Goal: Find specific page/section: Find specific page/section

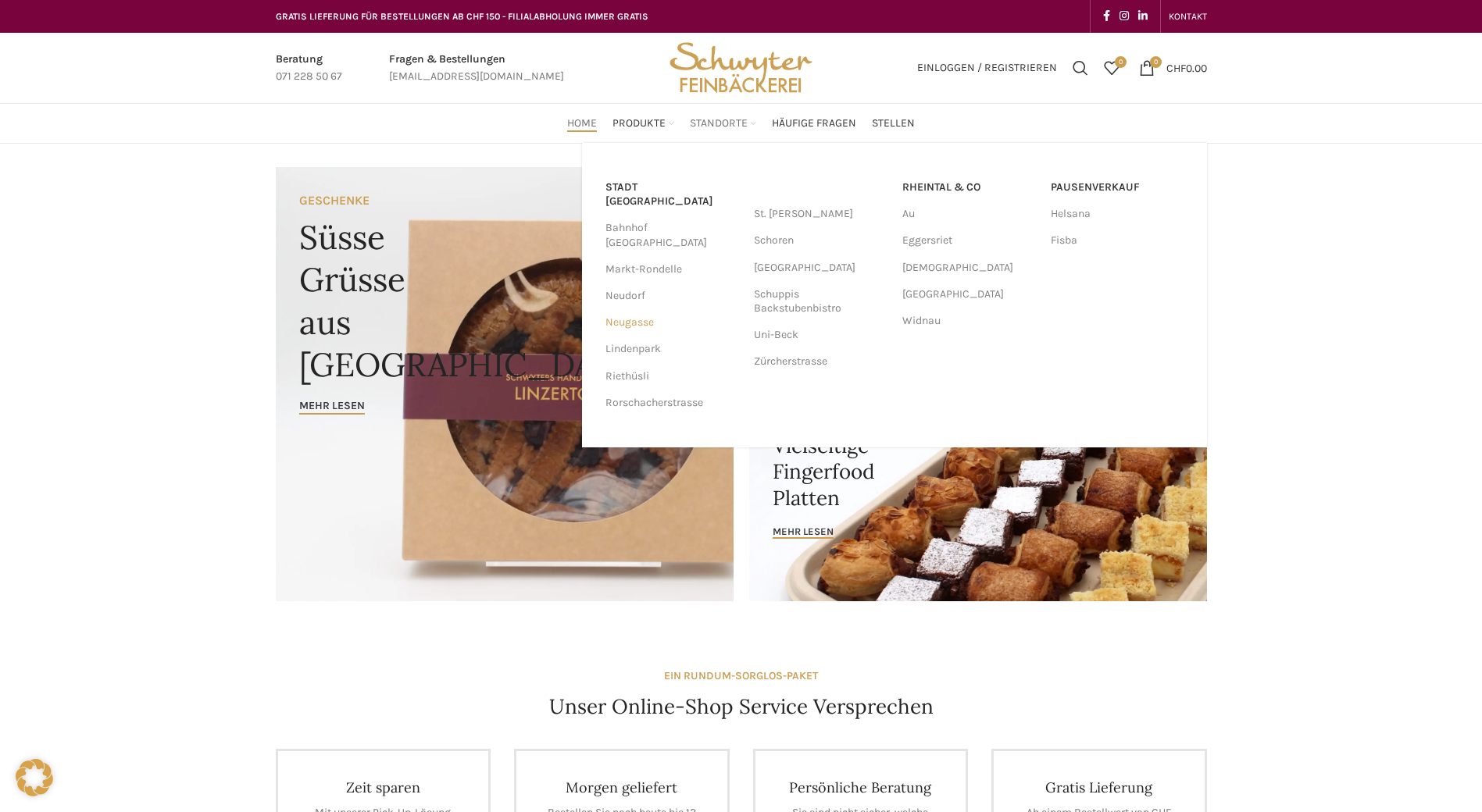
click at [632, 309] on link "Neugasse" at bounding box center [671, 322] width 133 height 26
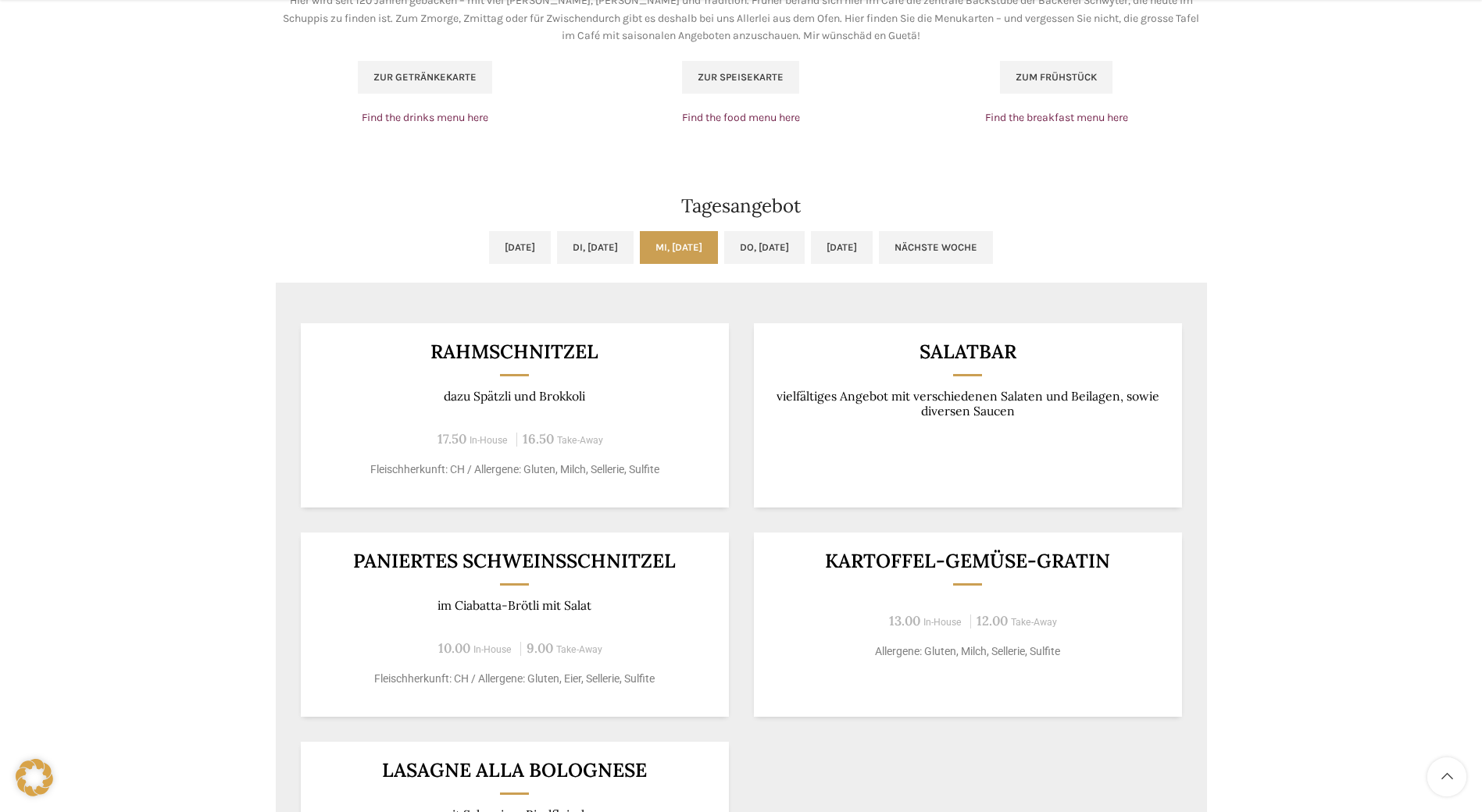
scroll to position [1249, 0]
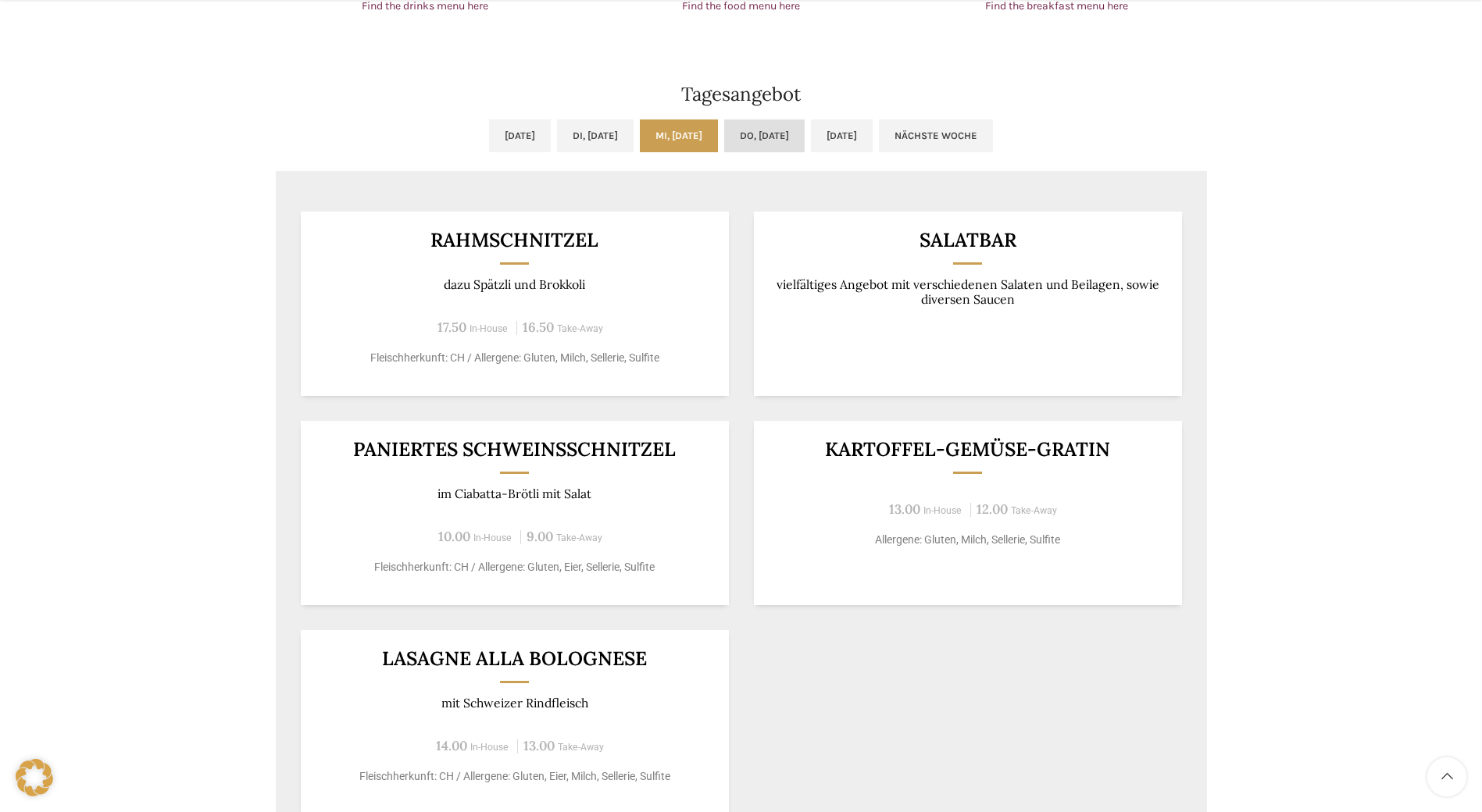
click at [776, 128] on link "Do, 21.08.2025" at bounding box center [764, 135] width 80 height 33
click at [660, 129] on link "Mi, 20.08.2025" at bounding box center [679, 135] width 78 height 33
click at [790, 128] on link "Do, 21.08.2025" at bounding box center [764, 135] width 80 height 33
click at [676, 134] on link "Mi, 20.08.2025" at bounding box center [679, 135] width 78 height 33
